Goal: Transaction & Acquisition: Purchase product/service

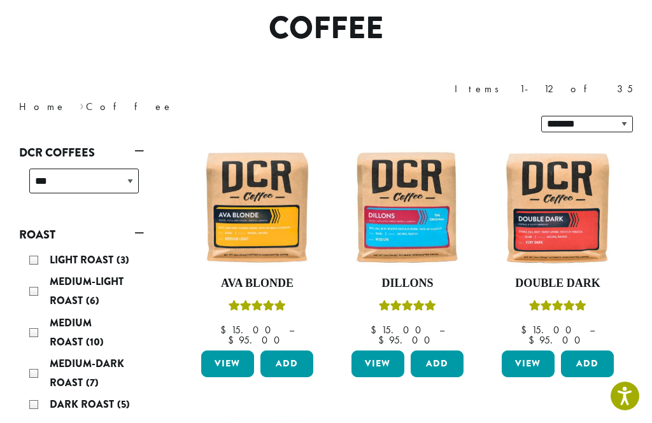
scroll to position [108, 0]
click at [416, 203] on img at bounding box center [407, 207] width 118 height 118
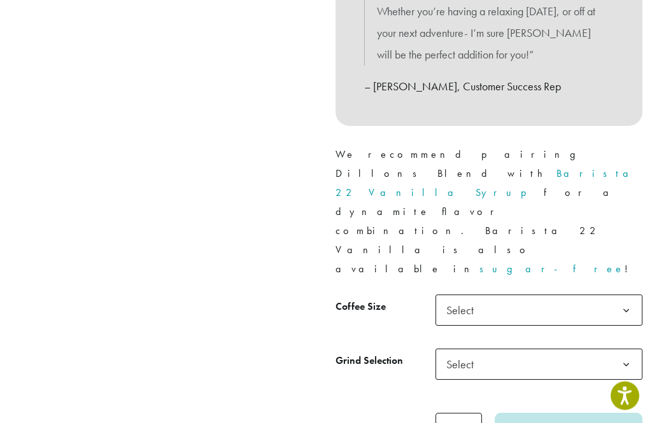
scroll to position [499, 0]
click at [627, 295] on b at bounding box center [625, 310] width 31 height 31
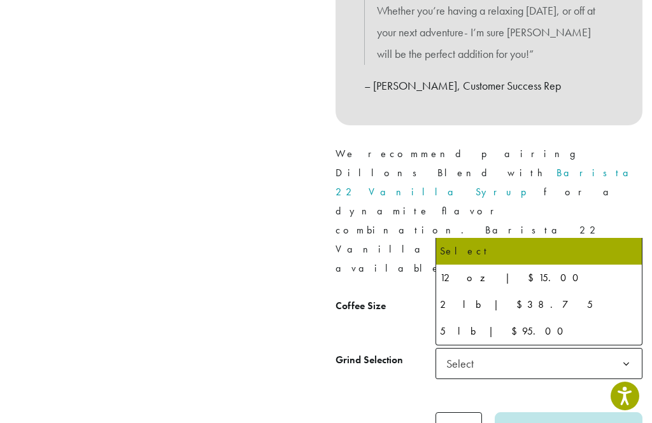
select select "**********"
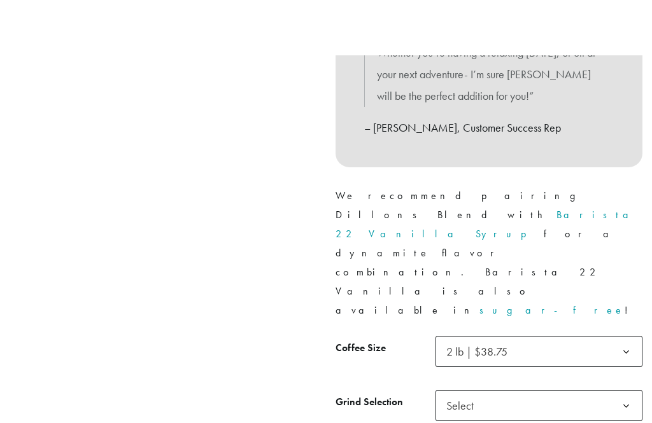
scroll to position [0, 0]
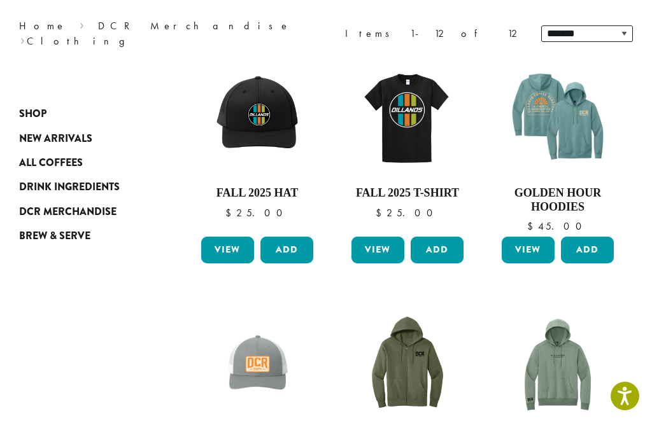
scroll to position [163, 0]
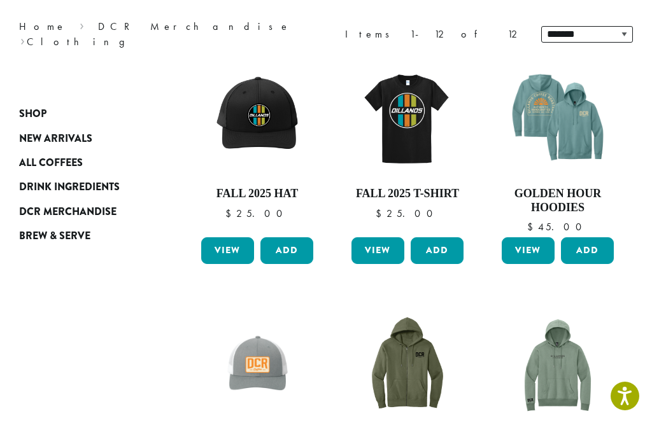
click at [556, 136] on img at bounding box center [557, 118] width 118 height 118
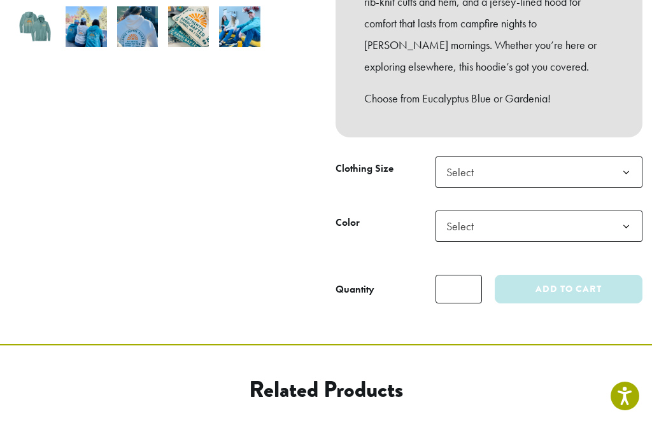
scroll to position [472, 0]
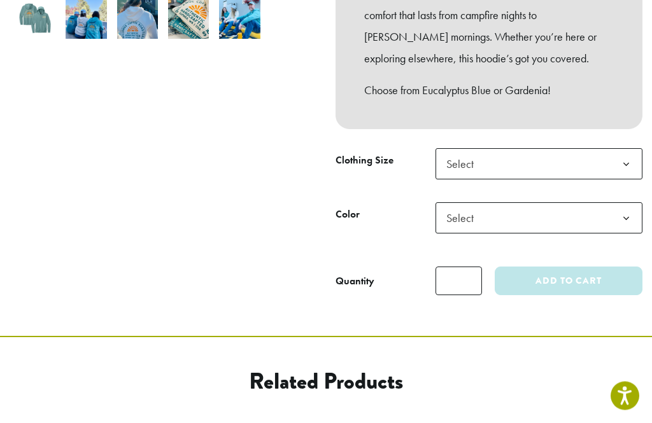
click at [627, 150] on b at bounding box center [625, 165] width 31 height 31
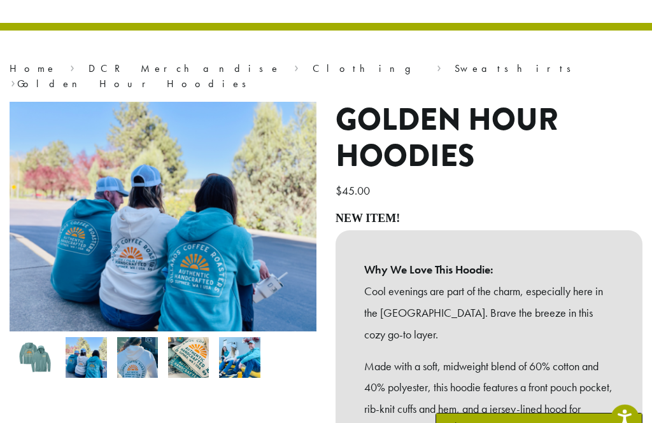
scroll to position [0, 0]
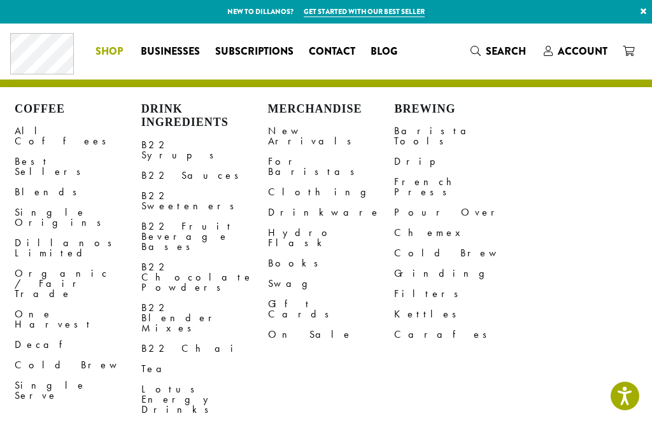
click at [420, 223] on link "Chemex" at bounding box center [457, 233] width 127 height 20
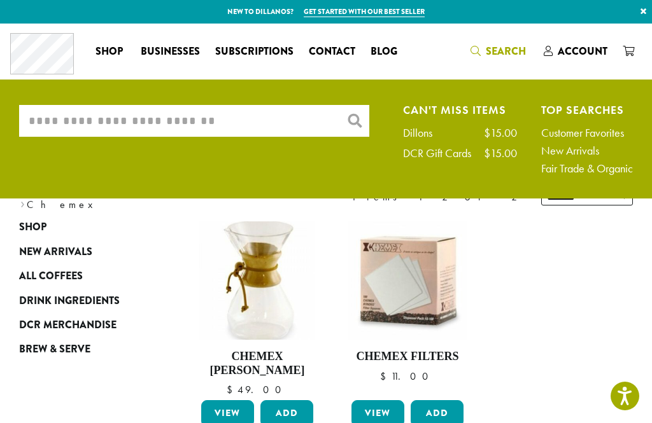
click at [108, 127] on input "What are you searching for?" at bounding box center [194, 121] width 350 height 32
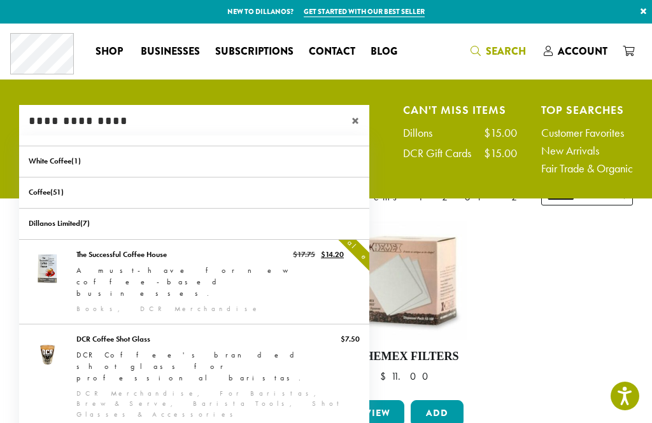
type input "**********"
click at [418, 134] on div "Dillons" at bounding box center [424, 132] width 42 height 11
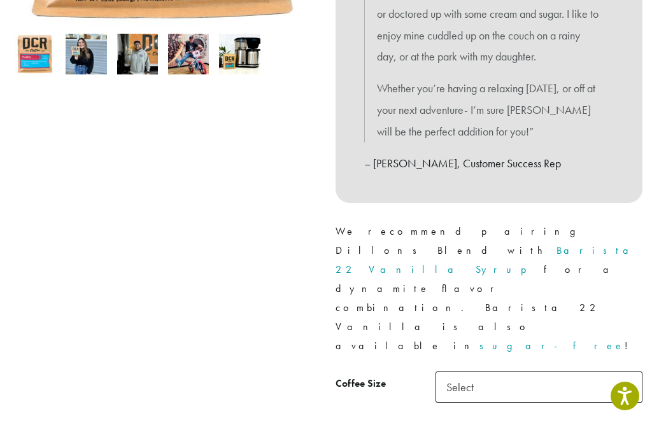
click at [633, 372] on b at bounding box center [625, 387] width 31 height 31
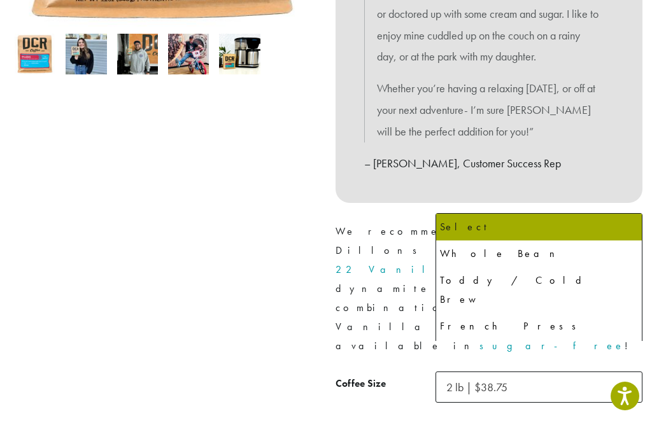
select select "**********"
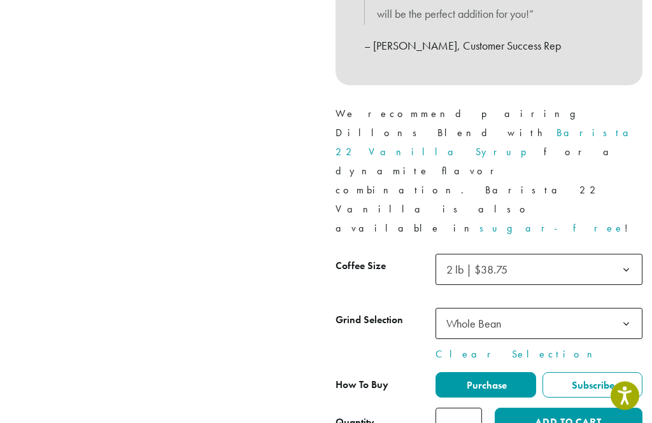
scroll to position [543, 0]
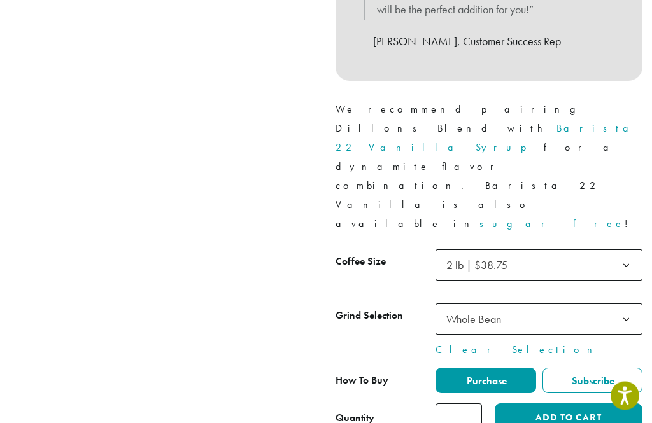
click at [465, 404] on input "*" at bounding box center [458, 418] width 46 height 29
type input "*"
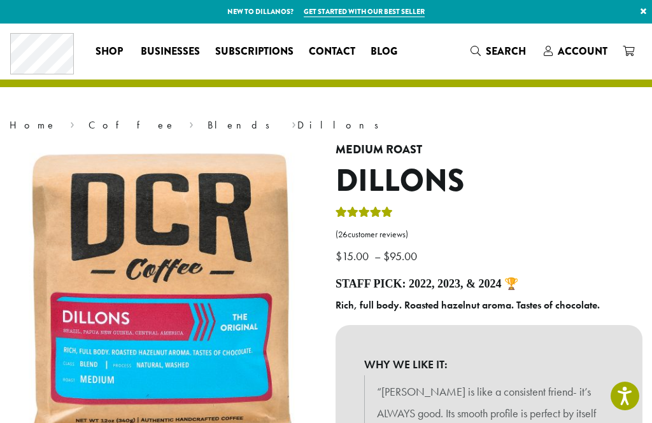
click at [585, 55] on span "Account" at bounding box center [582, 51] width 50 height 15
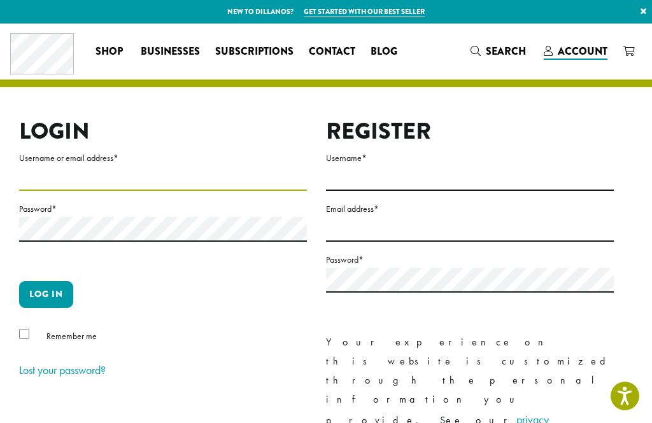
click at [188, 185] on input "Username or email address *" at bounding box center [163, 178] width 288 height 25
type input "**********"
click at [46, 297] on button "Log in" at bounding box center [46, 294] width 54 height 27
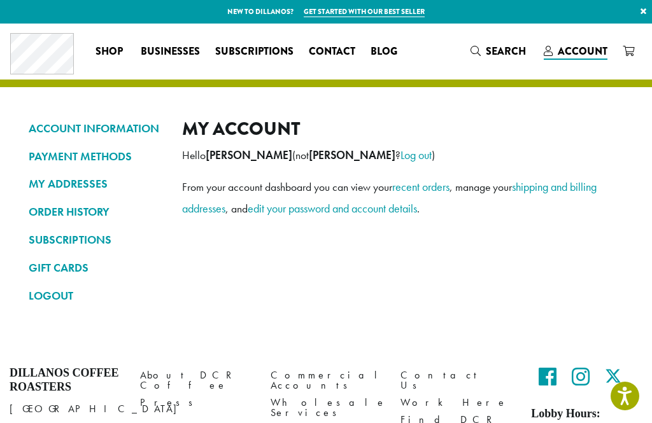
click at [45, 218] on link "ORDER HISTORY" at bounding box center [96, 212] width 134 height 22
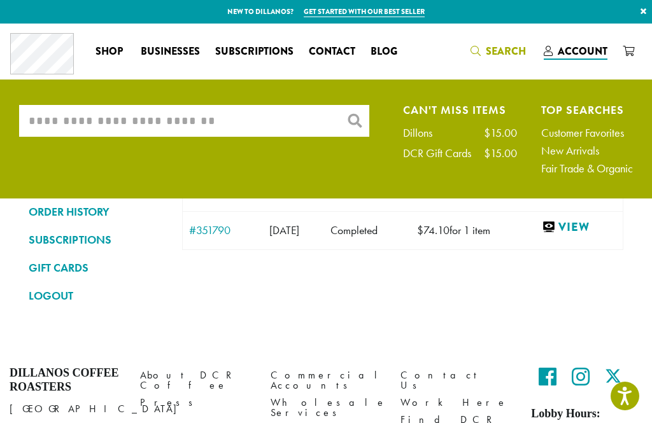
click at [100, 128] on input "What are you searching for?" at bounding box center [194, 121] width 350 height 32
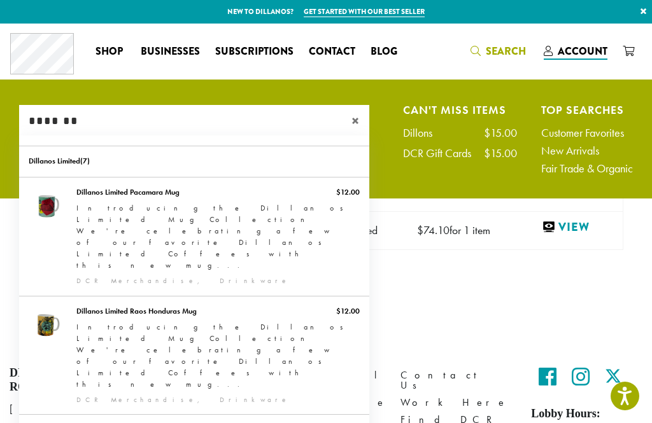
type input "*******"
click at [48, 297] on link "Dillanos Limited Raos Honduras Mug" at bounding box center [194, 356] width 350 height 118
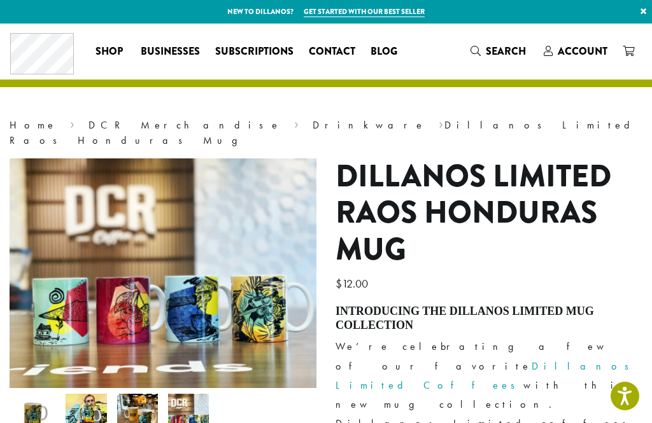
click at [508, 61] on link "Search" at bounding box center [499, 51] width 73 height 21
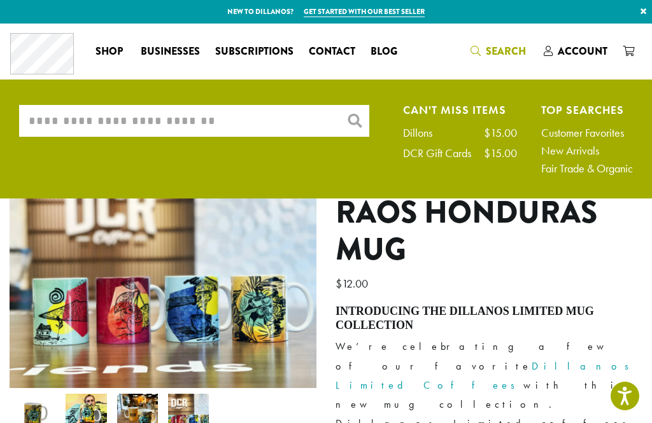
click at [98, 115] on input "What are you searching for?" at bounding box center [194, 121] width 350 height 32
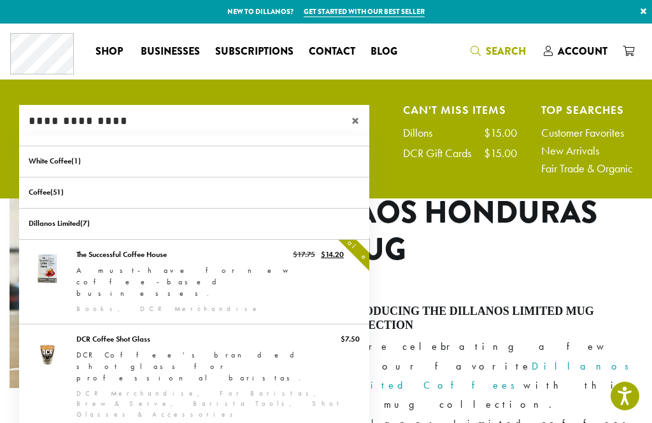
type input "**********"
click at [424, 134] on div "Dillons" at bounding box center [424, 132] width 42 height 11
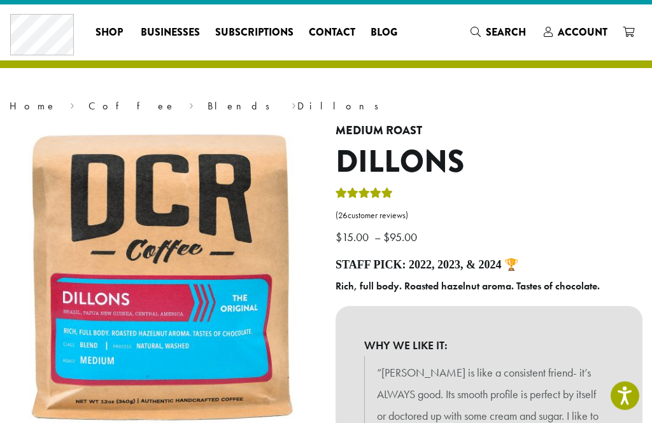
scroll to position [19, 0]
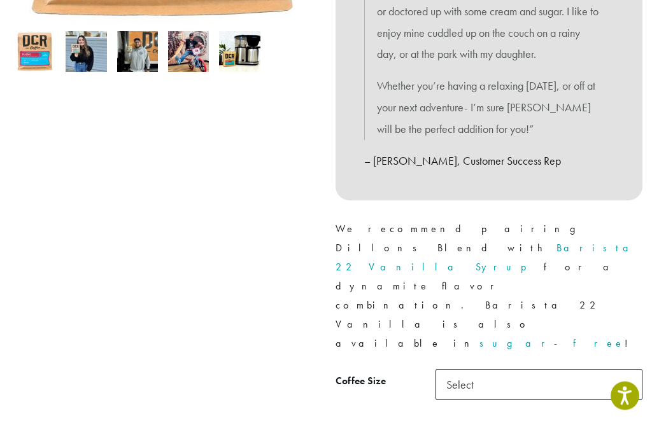
click at [623, 370] on b at bounding box center [625, 385] width 31 height 31
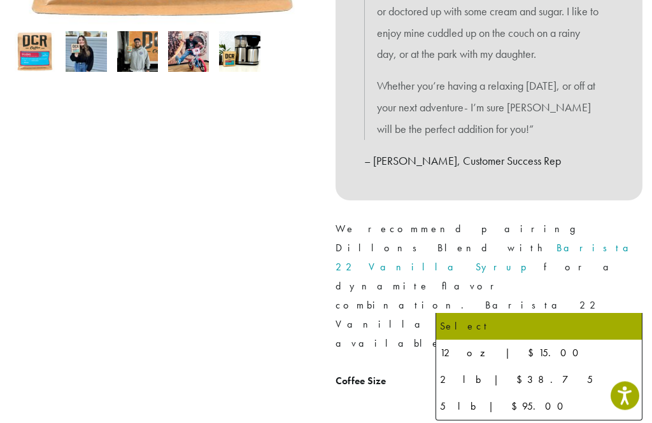
scroll to position [424, 0]
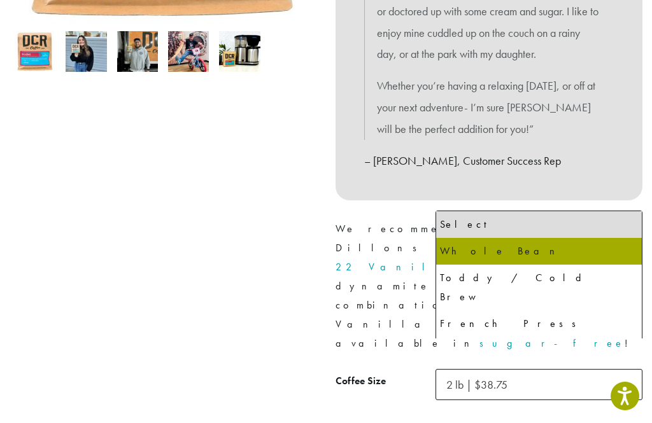
select select "**********"
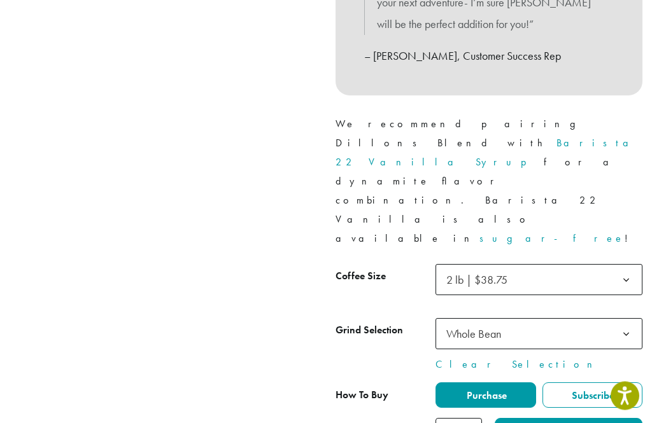
scroll to position [529, 0]
type input "*"
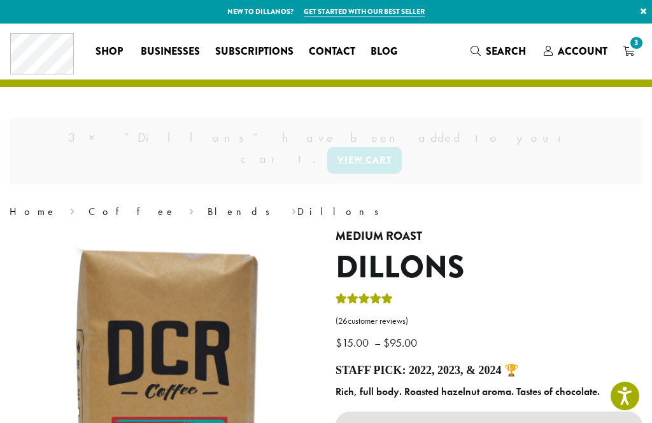
click at [435, 230] on h4 "Medium Roast" at bounding box center [488, 237] width 307 height 14
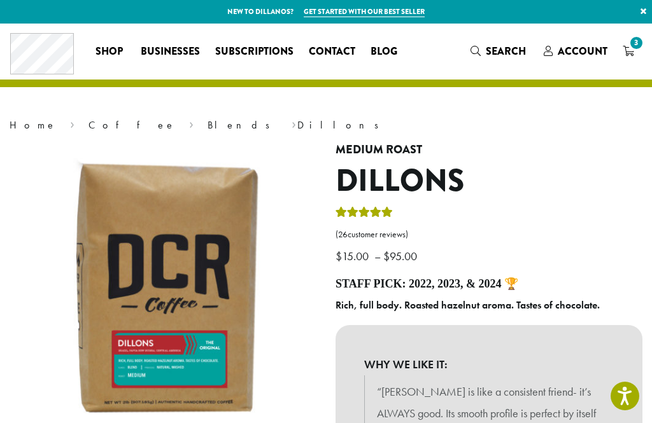
click at [634, 59] on link "3" at bounding box center [628, 51] width 27 height 21
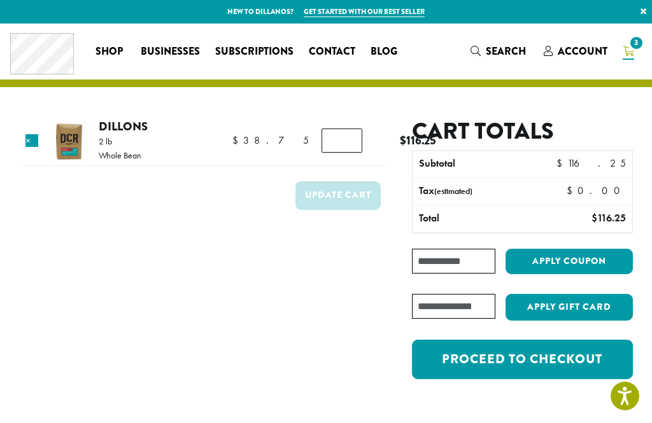
click at [456, 258] on input "Coupon:" at bounding box center [453, 261] width 83 height 25
type input "**********"
click at [599, 264] on button "Apply coupon" at bounding box center [568, 262] width 127 height 26
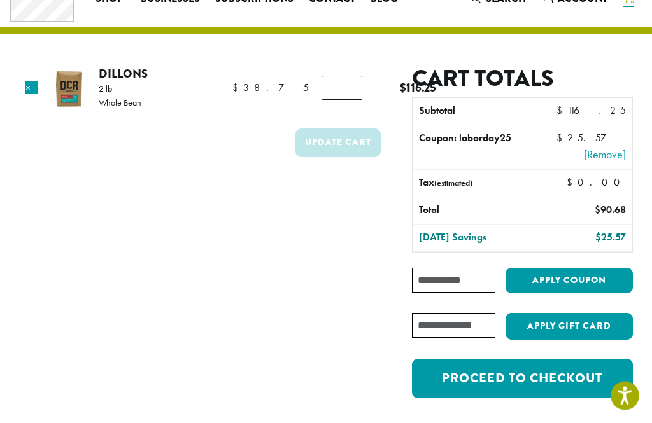
scroll to position [53, 0]
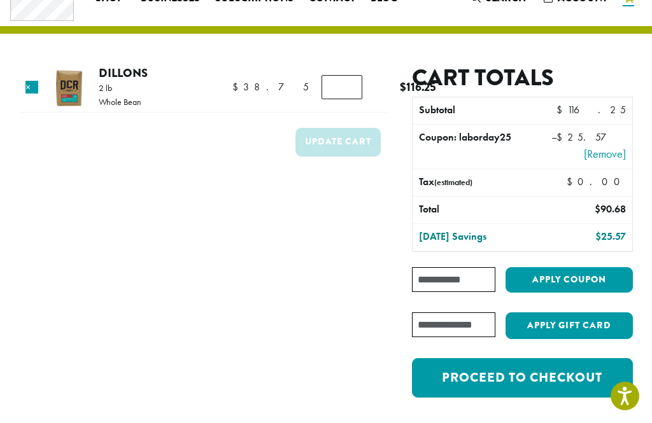
click at [564, 375] on link "Proceed to checkout" at bounding box center [522, 377] width 221 height 39
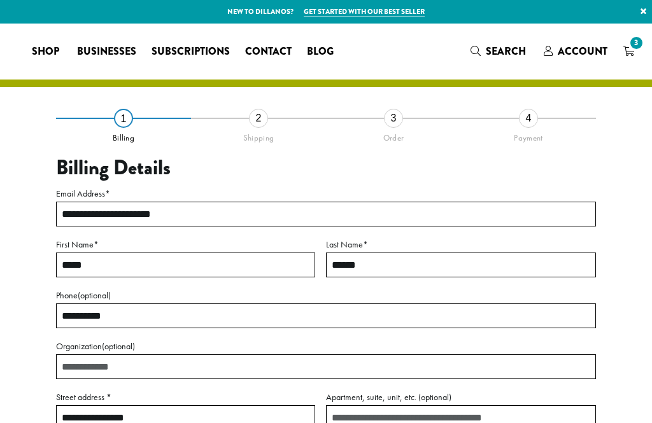
select select "**"
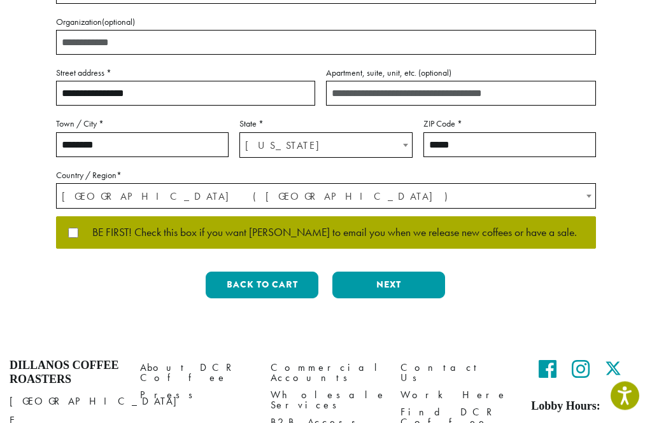
scroll to position [325, 0]
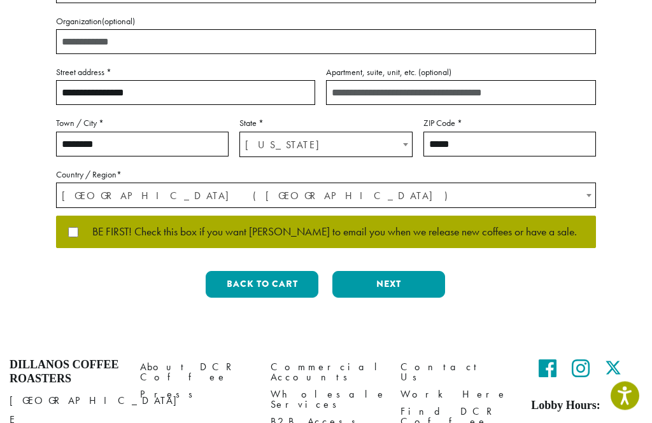
click at [389, 279] on button "Next" at bounding box center [388, 285] width 113 height 27
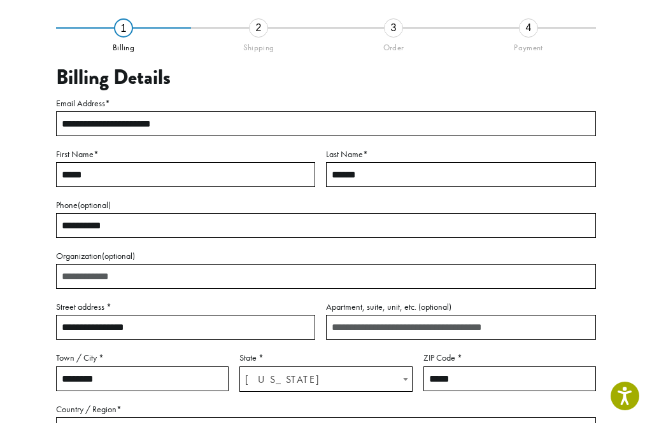
scroll to position [73, 0]
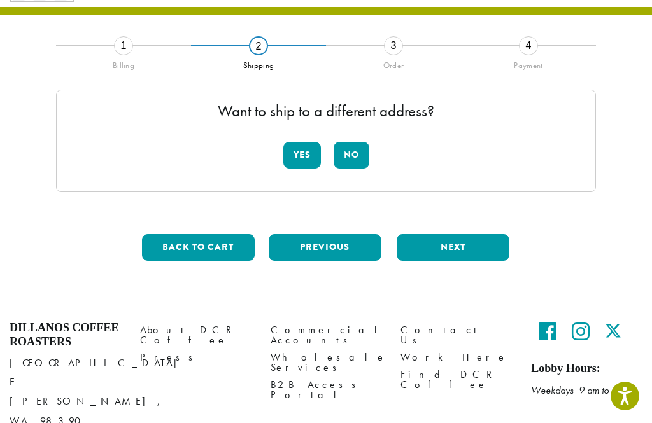
click at [356, 155] on button "No" at bounding box center [351, 155] width 36 height 27
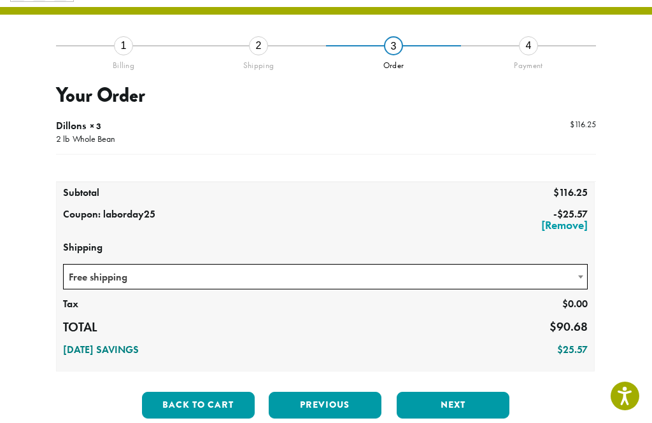
click at [449, 408] on button "Next" at bounding box center [452, 405] width 113 height 27
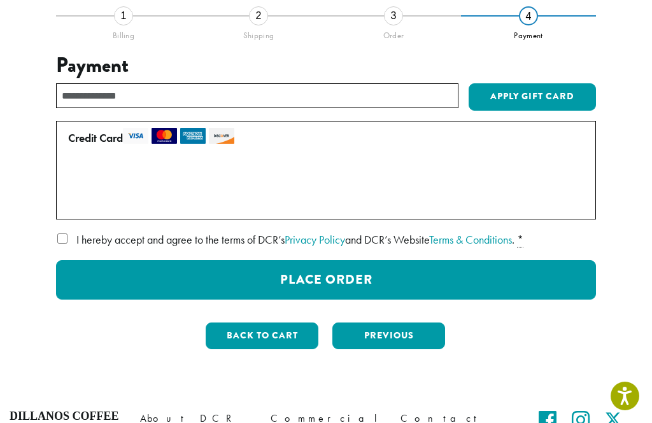
scroll to position [108, 0]
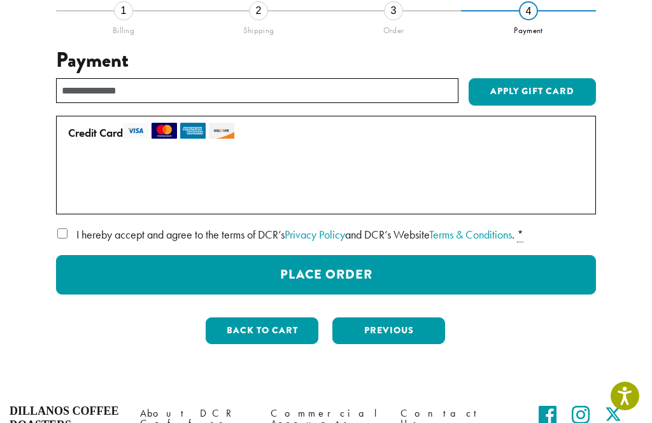
click at [363, 277] on button "Place Order" at bounding box center [326, 274] width 540 height 39
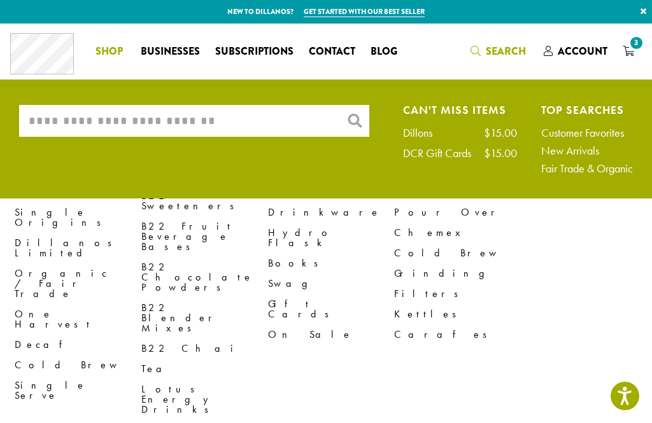
click at [154, 123] on input "What are you searching for?" at bounding box center [194, 121] width 350 height 32
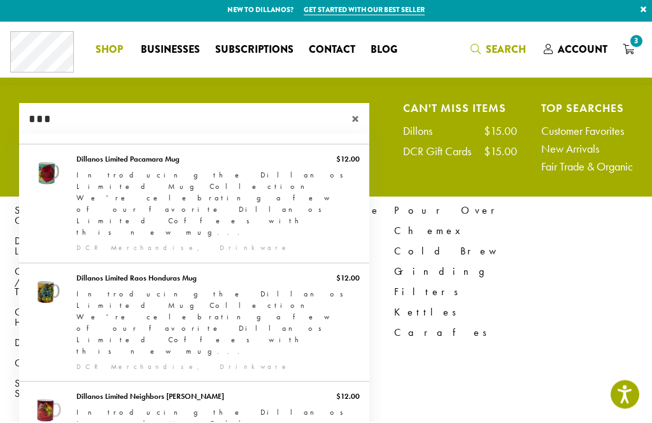
type input "***"
